Goal: Task Accomplishment & Management: Complete application form

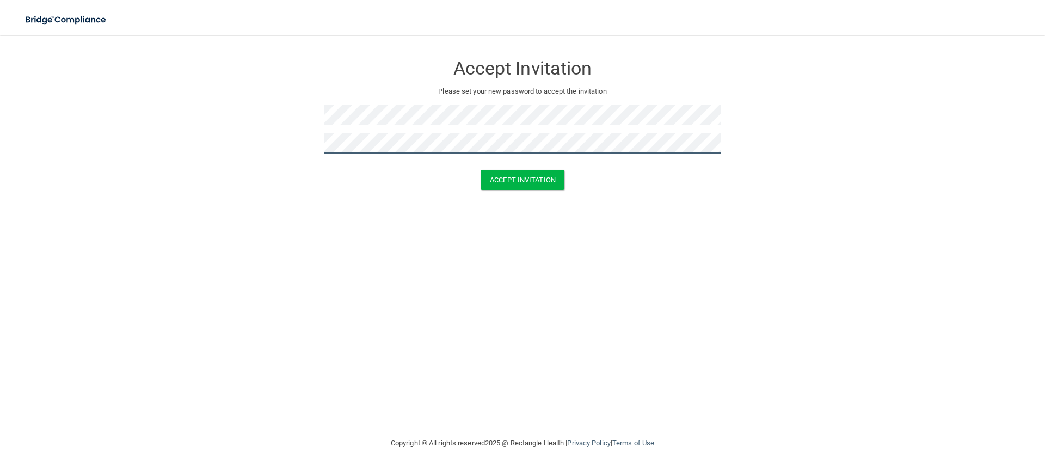
click at [480, 170] on button "Accept Invitation" at bounding box center [522, 180] width 84 height 20
click at [287, 147] on form "Accept Invitation Please set your new password to accept the invitation Token i…" at bounding box center [522, 132] width 1001 height 173
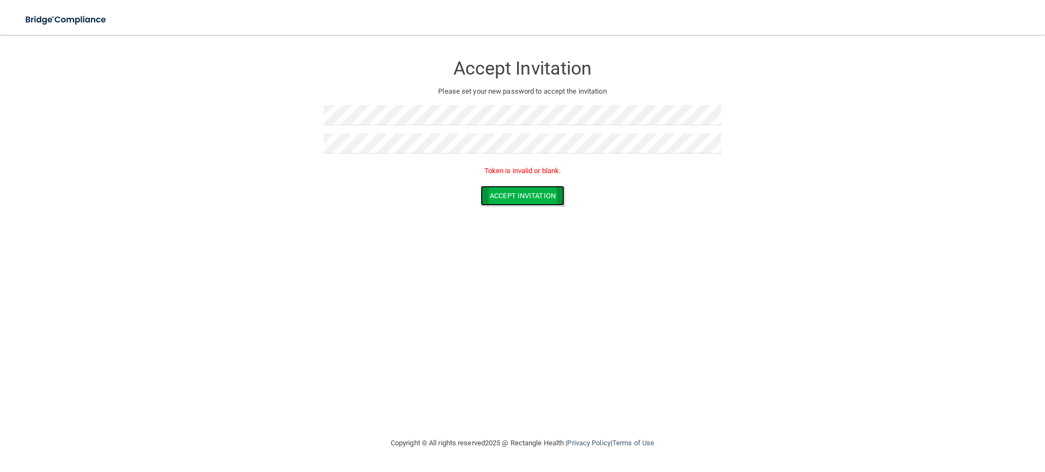
click at [492, 197] on button "Accept Invitation" at bounding box center [522, 196] width 84 height 20
click at [311, 138] on form "Accept Invitation Please set your new password to accept the invitation Token i…" at bounding box center [522, 132] width 1001 height 173
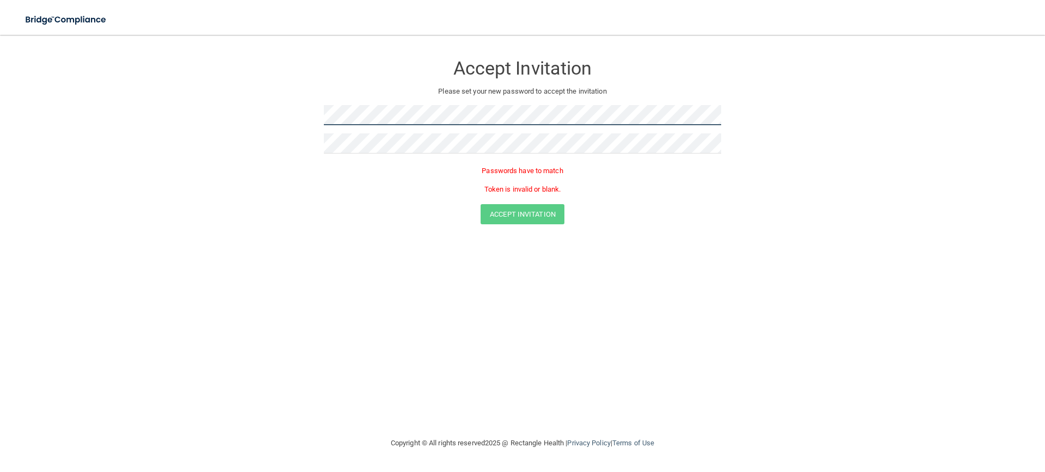
click at [283, 108] on form "Accept Invitation Please set your new password to accept the invitation Passwor…" at bounding box center [522, 142] width 1001 height 192
click at [370, 173] on p "Passwords have to match" at bounding box center [522, 170] width 397 height 13
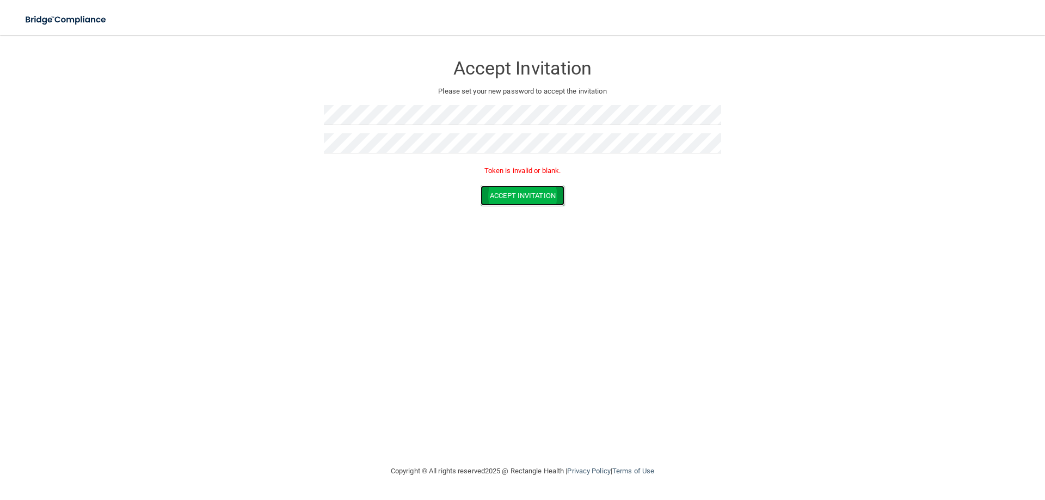
click at [519, 197] on button "Accept Invitation" at bounding box center [522, 196] width 84 height 20
click at [231, 157] on form "Accept Invitation Please set your new password to accept the invitation Token i…" at bounding box center [522, 132] width 1001 height 173
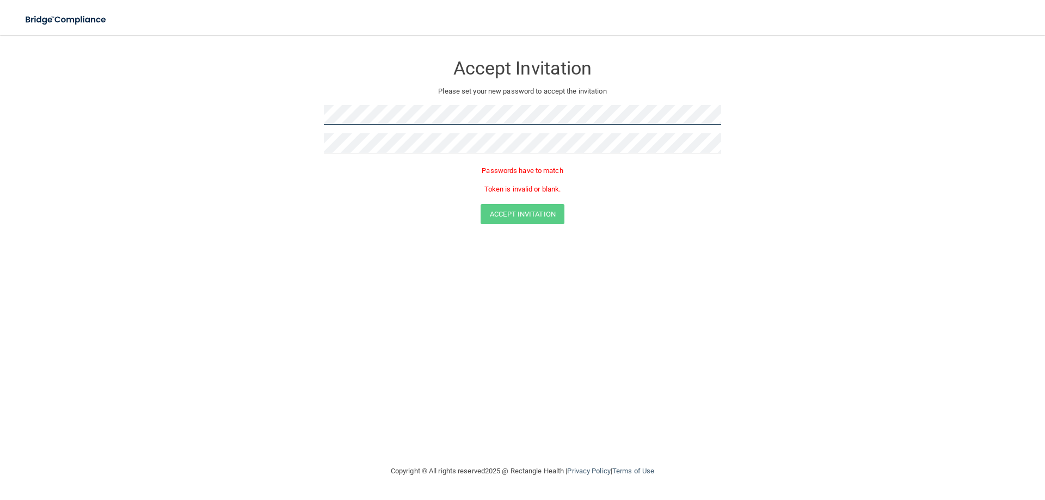
click at [245, 120] on form "Accept Invitation Please set your new password to accept the invitation Passwor…" at bounding box center [522, 142] width 1001 height 192
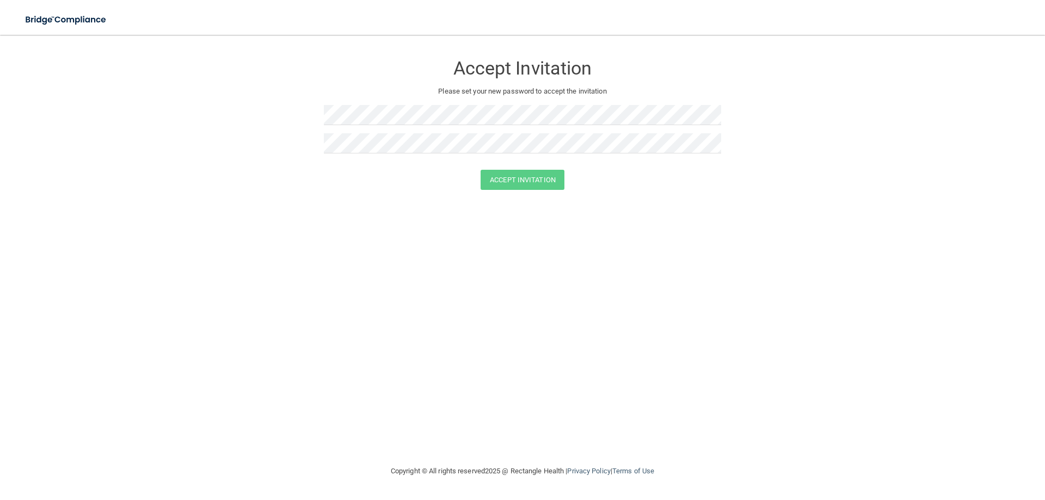
click at [307, 198] on form "Accept Invitation Please set your new password to accept the invitation Accept …" at bounding box center [522, 124] width 1001 height 157
click at [502, 178] on button "Accept Invitation" at bounding box center [522, 180] width 84 height 20
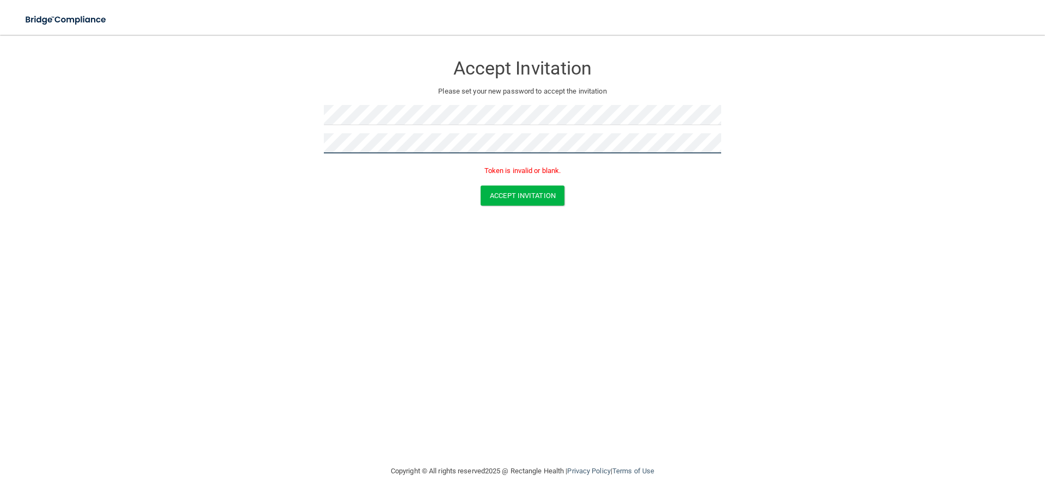
click at [249, 125] on form "Accept Invitation Please set your new password to accept the invitation Token i…" at bounding box center [522, 132] width 1001 height 173
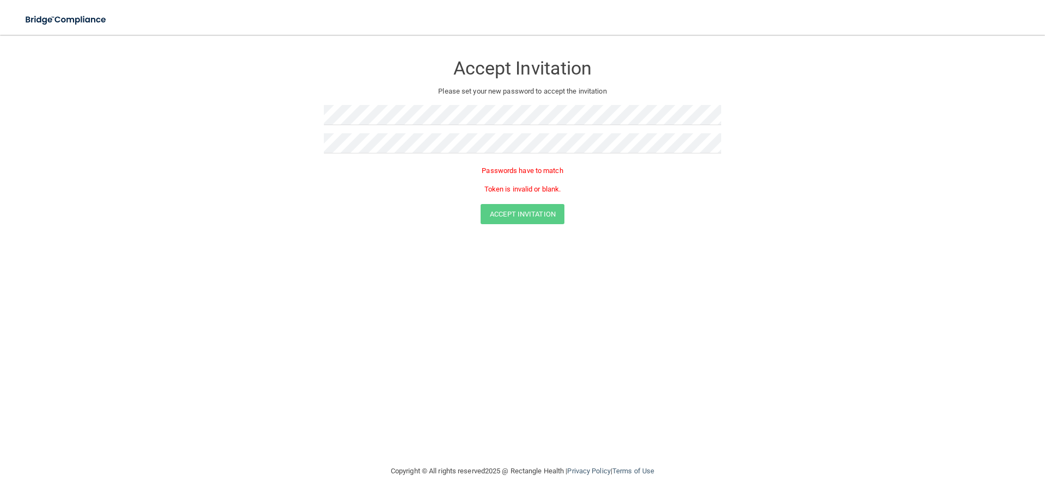
drag, startPoint x: 392, startPoint y: 98, endPoint x: 361, endPoint y: 128, distance: 43.1
click at [267, 111] on form "Accept Invitation Please set your new password to accept the invitation Passwor…" at bounding box center [522, 142] width 1001 height 192
drag, startPoint x: 393, startPoint y: 127, endPoint x: 332, endPoint y: 127, distance: 60.9
click at [300, 122] on form "Accept Invitation Please set your new password to accept the invitation Passwor…" at bounding box center [522, 142] width 1001 height 192
click at [273, 122] on form "Accept Invitation Please set your new password to accept the invitation Passwor…" at bounding box center [522, 142] width 1001 height 192
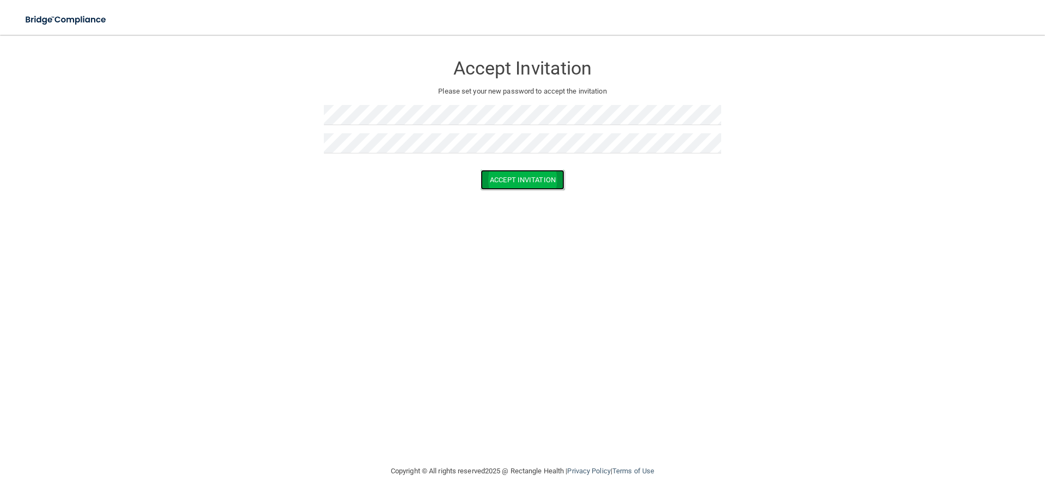
drag, startPoint x: 520, startPoint y: 184, endPoint x: 523, endPoint y: 189, distance: 6.6
click at [520, 184] on button "Accept Invitation" at bounding box center [522, 180] width 84 height 20
